Goal: Information Seeking & Learning: Find specific fact

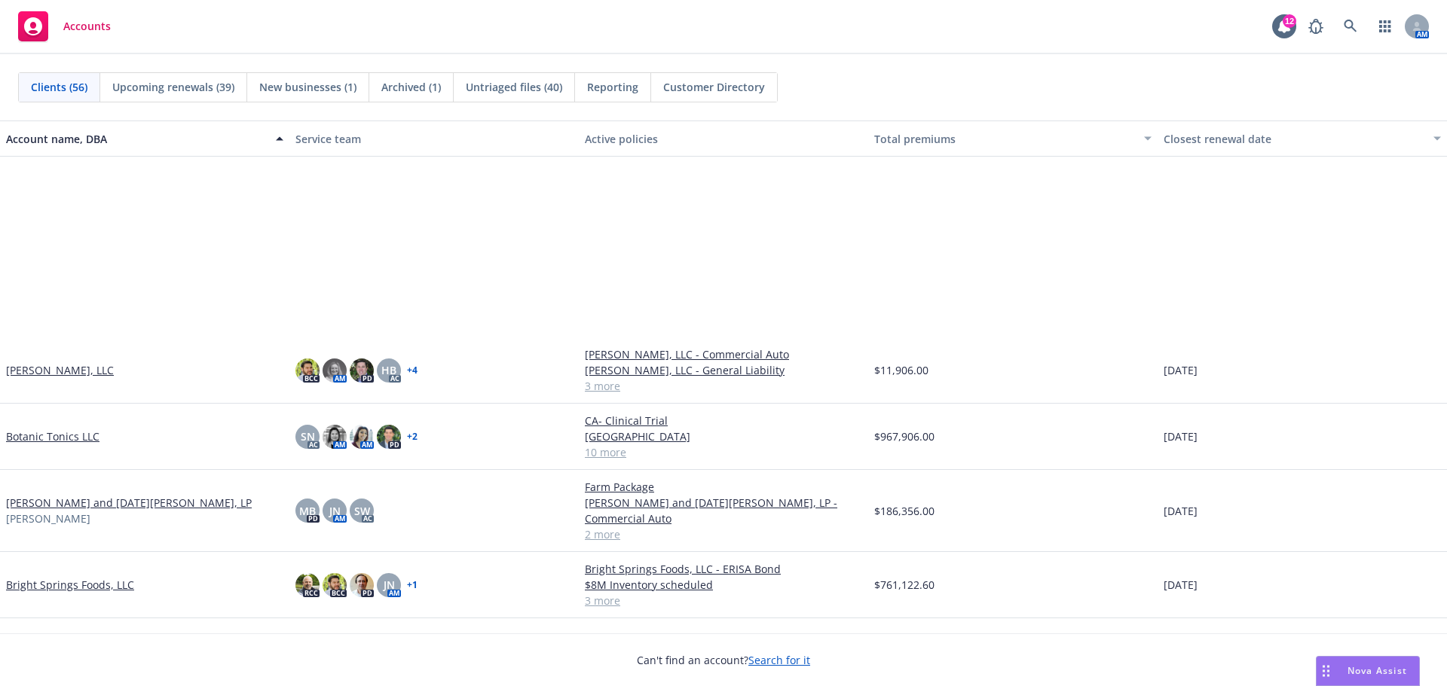
scroll to position [251, 0]
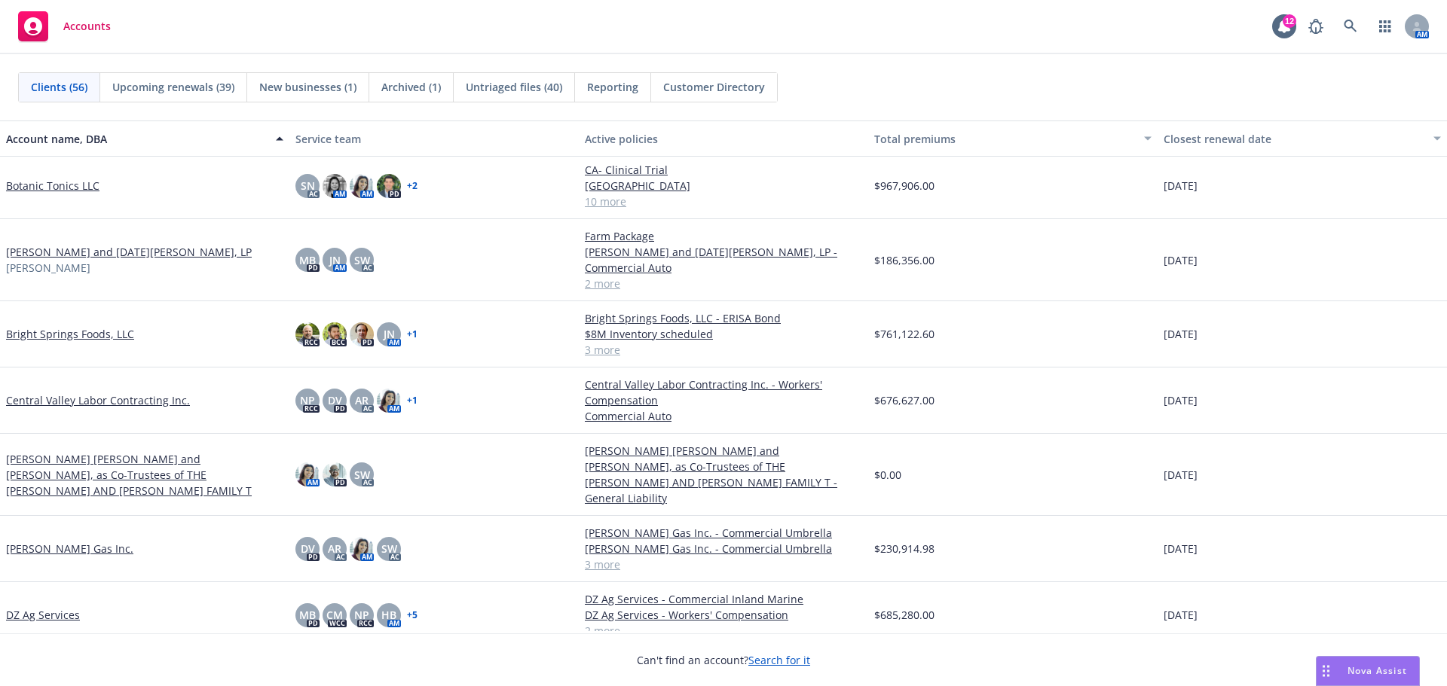
click at [170, 459] on link "[PERSON_NAME] [PERSON_NAME] and [PERSON_NAME], as Co-Trustees of THE [PERSON_NA…" at bounding box center [144, 474] width 277 height 47
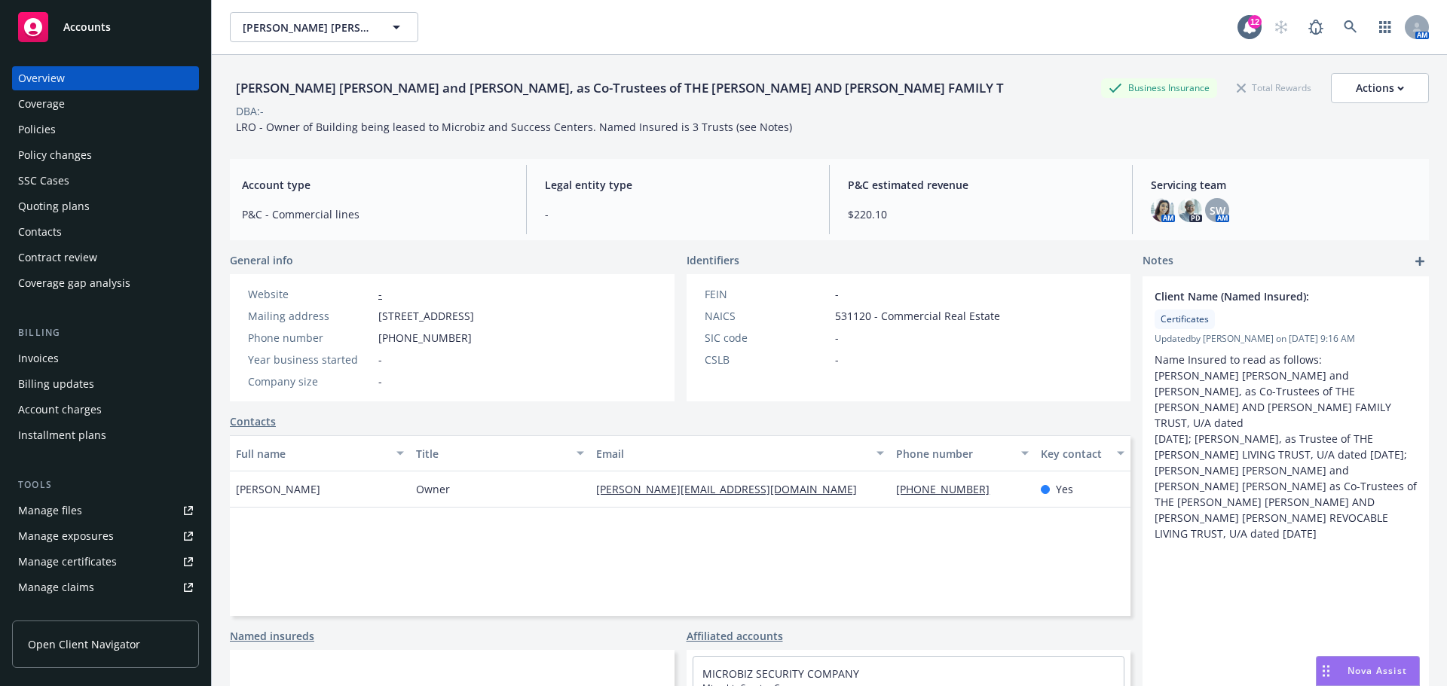
click at [112, 133] on div "Policies" at bounding box center [105, 130] width 175 height 24
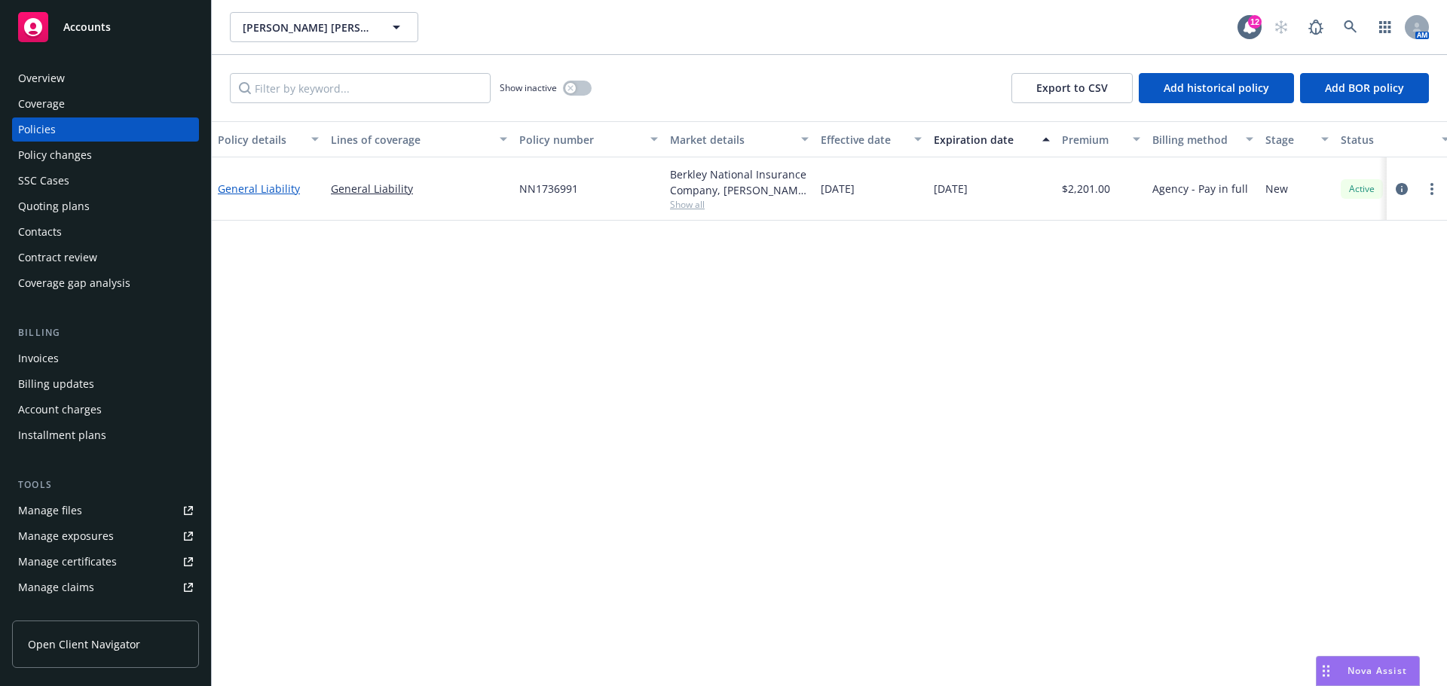
click at [243, 196] on link "General Liability" at bounding box center [259, 189] width 82 height 14
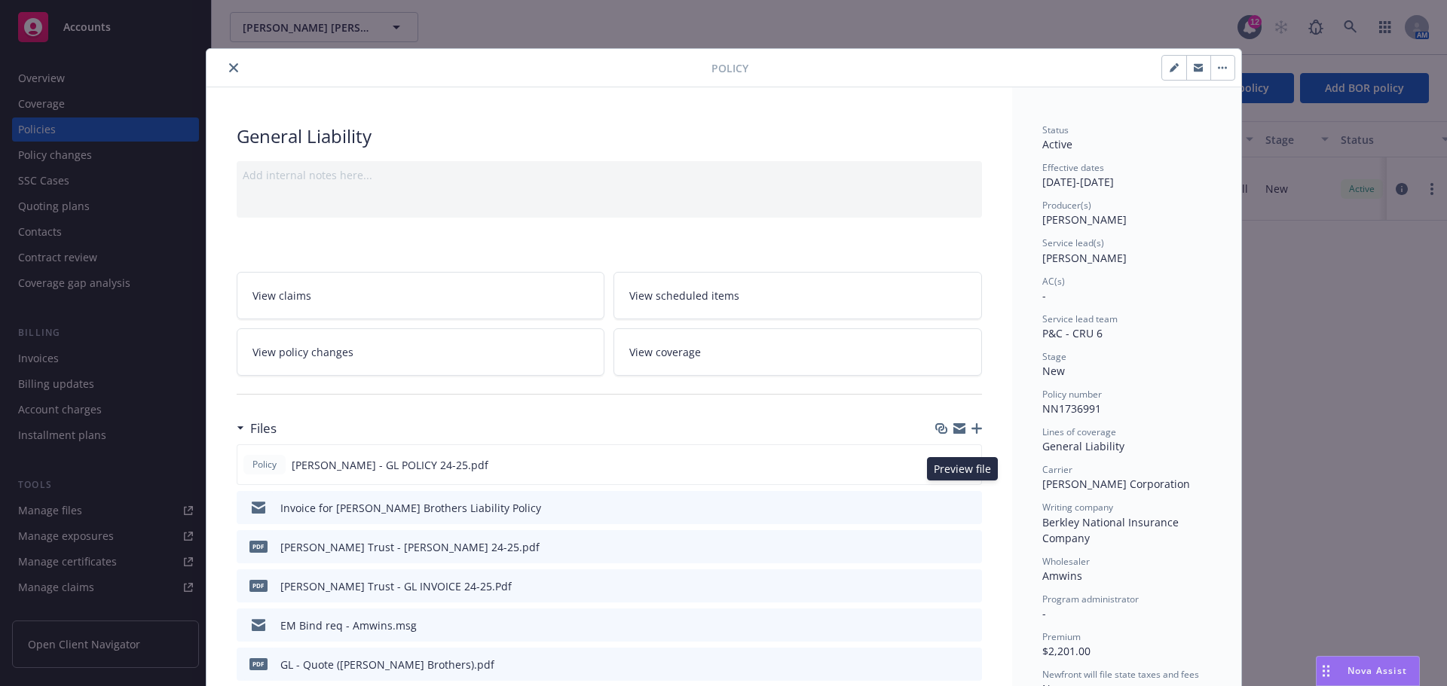
click at [964, 473] on button at bounding box center [969, 465] width 14 height 16
click at [962, 469] on icon "preview file" at bounding box center [967, 464] width 14 height 11
click at [91, 78] on div "Policy General Liability Add internal notes here... View claims View scheduled …" at bounding box center [723, 343] width 1447 height 686
click at [237, 69] on button "close" at bounding box center [234, 68] width 18 height 18
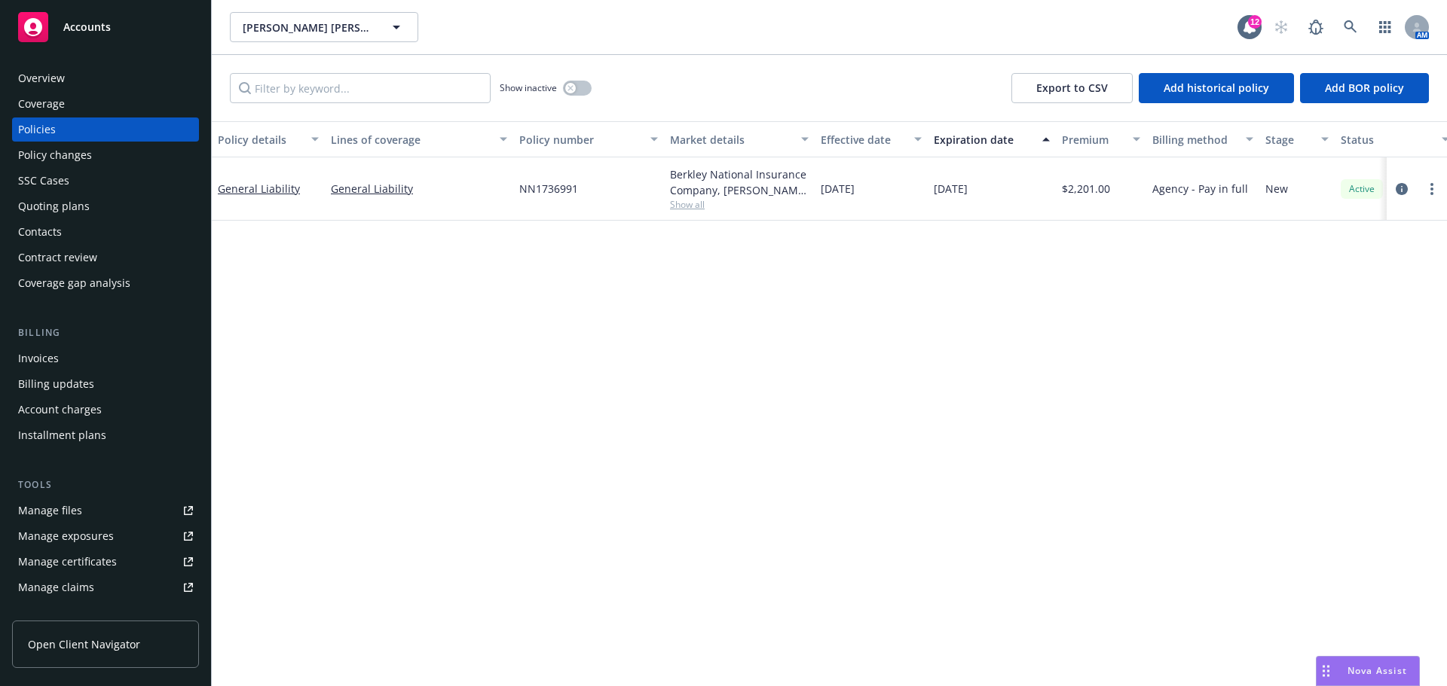
click at [91, 81] on div "Overview" at bounding box center [105, 78] width 175 height 24
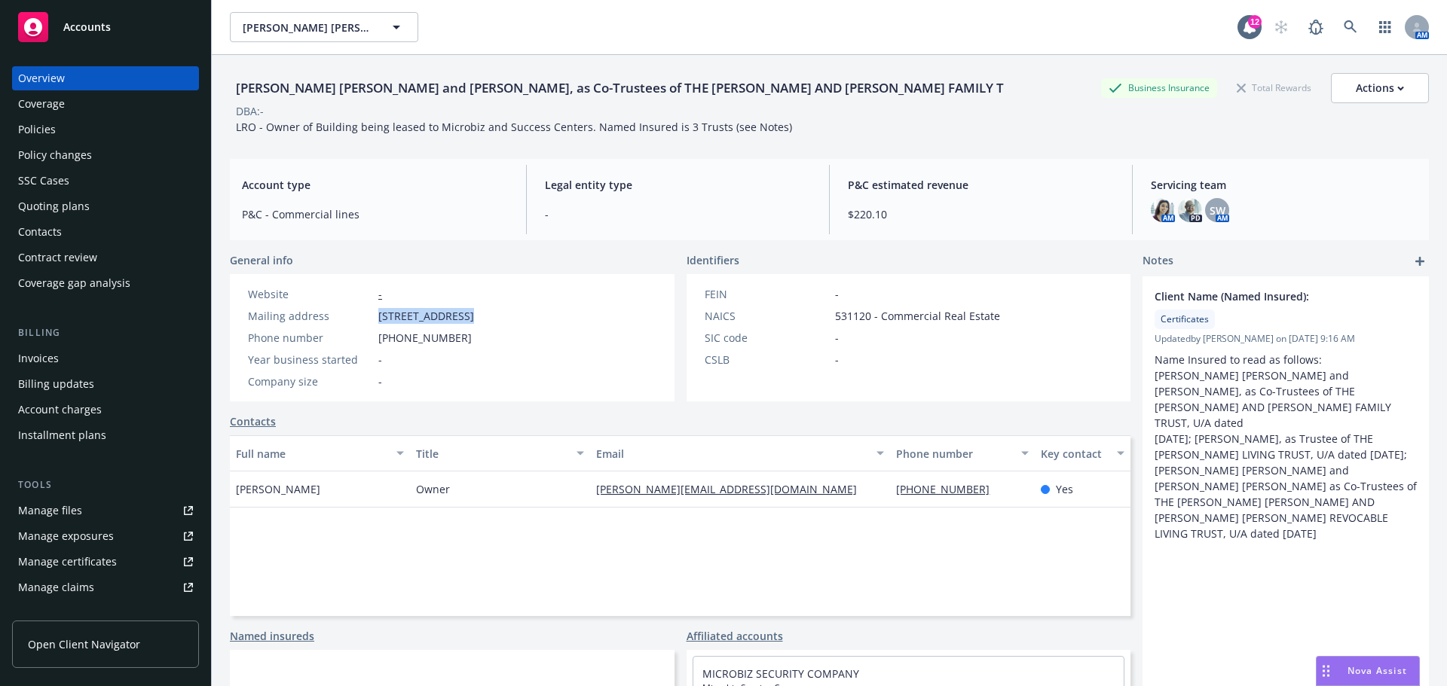
drag, startPoint x: 376, startPoint y: 320, endPoint x: 463, endPoint y: 313, distance: 87.7
click at [463, 313] on div "Website - Mailing address [STREET_ADDRESS] Phone number [PHONE_NUMBER] Year bus…" at bounding box center [361, 337] width 238 height 103
drag, startPoint x: 448, startPoint y: 331, endPoint x: 352, endPoint y: 327, distance: 96.5
click at [352, 324] on div "Mailing address" at bounding box center [310, 316] width 124 height 16
drag, startPoint x: 360, startPoint y: 329, endPoint x: 467, endPoint y: 320, distance: 107.3
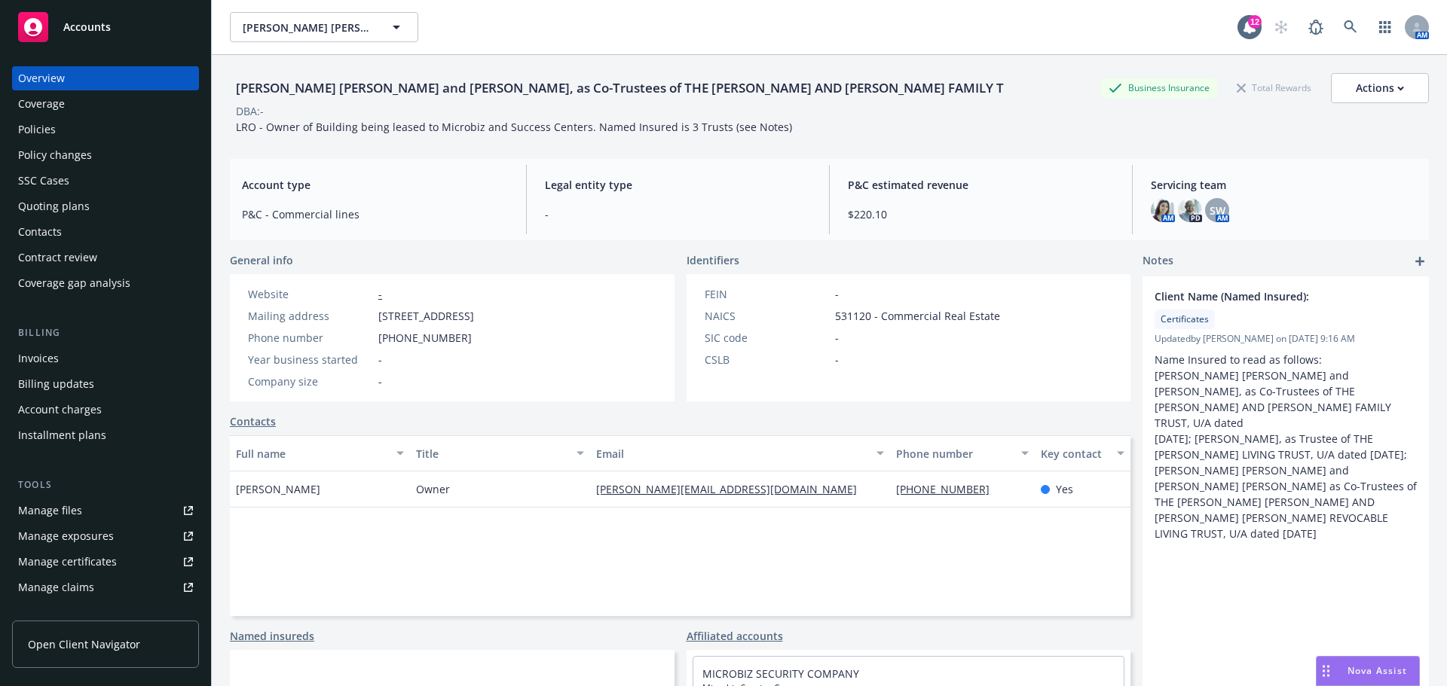
click at [467, 320] on div "Mailing address [STREET_ADDRESS]" at bounding box center [361, 316] width 238 height 16
drag, startPoint x: 449, startPoint y: 314, endPoint x: 365, endPoint y: 323, distance: 84.8
click at [365, 323] on div "Mailing address" at bounding box center [310, 316] width 124 height 16
drag, startPoint x: 368, startPoint y: 319, endPoint x: 466, endPoint y: 328, distance: 97.6
click at [466, 324] on div "Mailing address [STREET_ADDRESS]" at bounding box center [361, 316] width 238 height 16
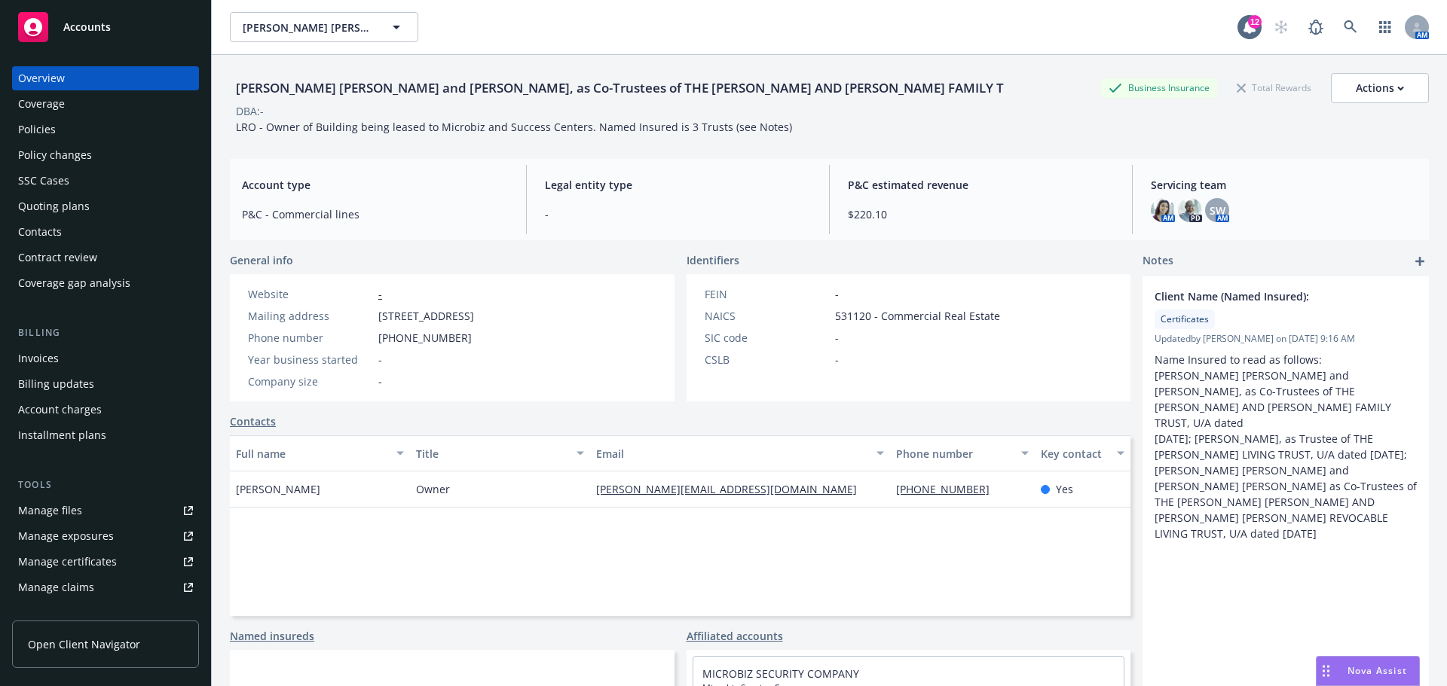
drag, startPoint x: 457, startPoint y: 321, endPoint x: 529, endPoint y: 332, distance: 73.1
click at [474, 324] on span "[STREET_ADDRESS]" at bounding box center [426, 316] width 96 height 16
drag, startPoint x: 359, startPoint y: 327, endPoint x: 469, endPoint y: 321, distance: 109.4
click at [469, 321] on div "Mailing address [STREET_ADDRESS]" at bounding box center [361, 316] width 238 height 16
copy div "[STREET_ADDRESS],"
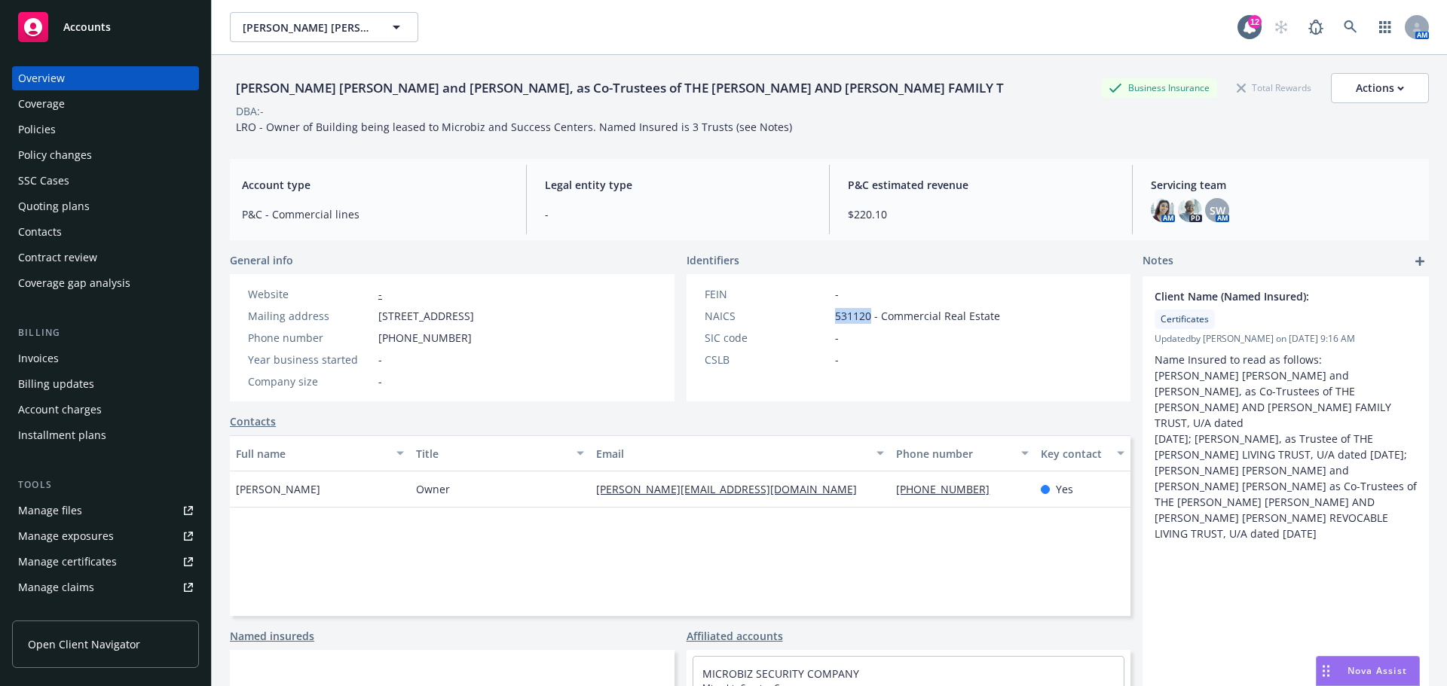
drag, startPoint x: 832, startPoint y: 318, endPoint x: 865, endPoint y: 320, distance: 33.2
click at [865, 320] on span "531120 - Commercial Real Estate" at bounding box center [917, 316] width 165 height 16
copy span "531120"
